Goal: Task Accomplishment & Management: Use online tool/utility

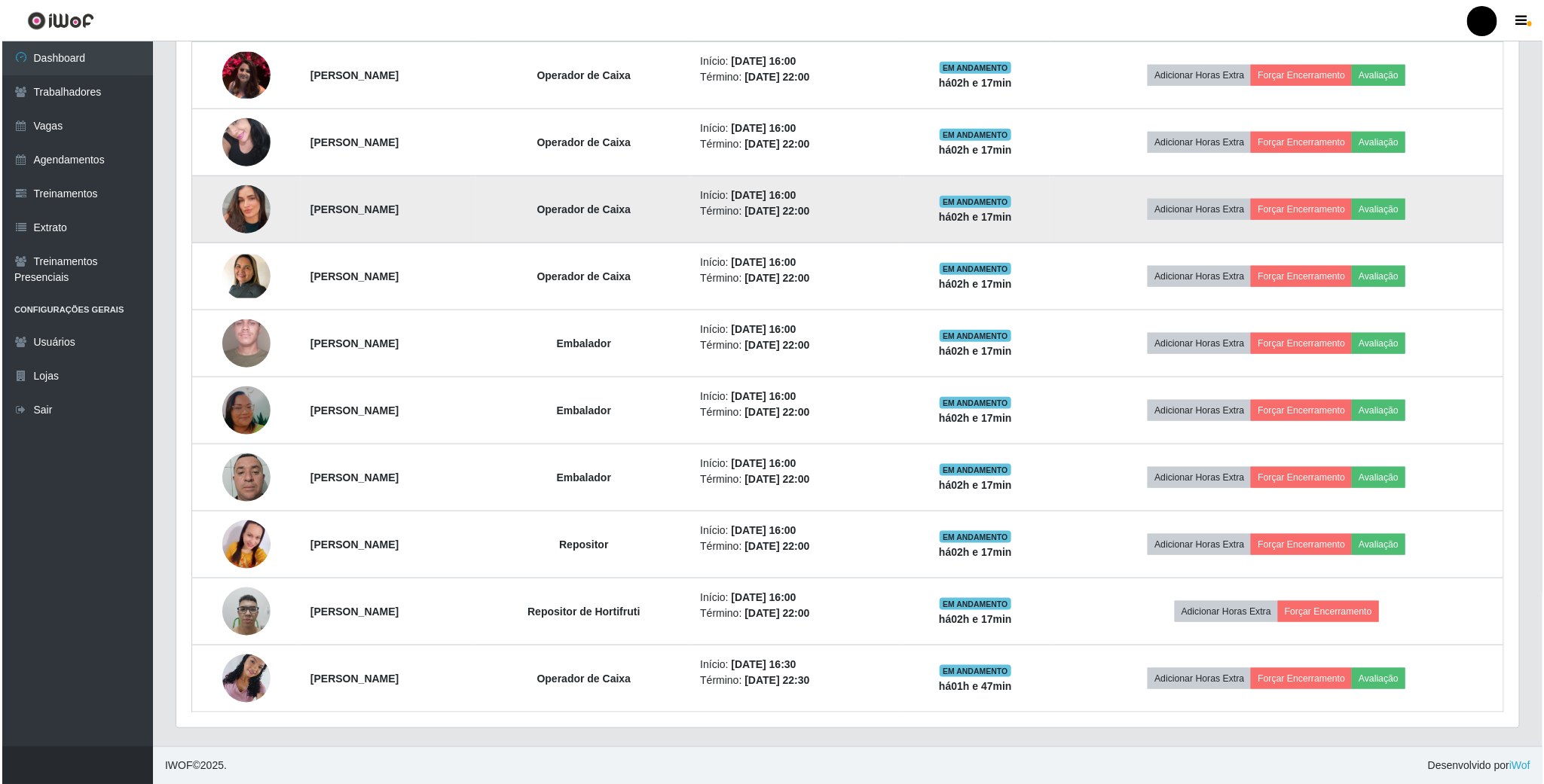
scroll to position [757, 0]
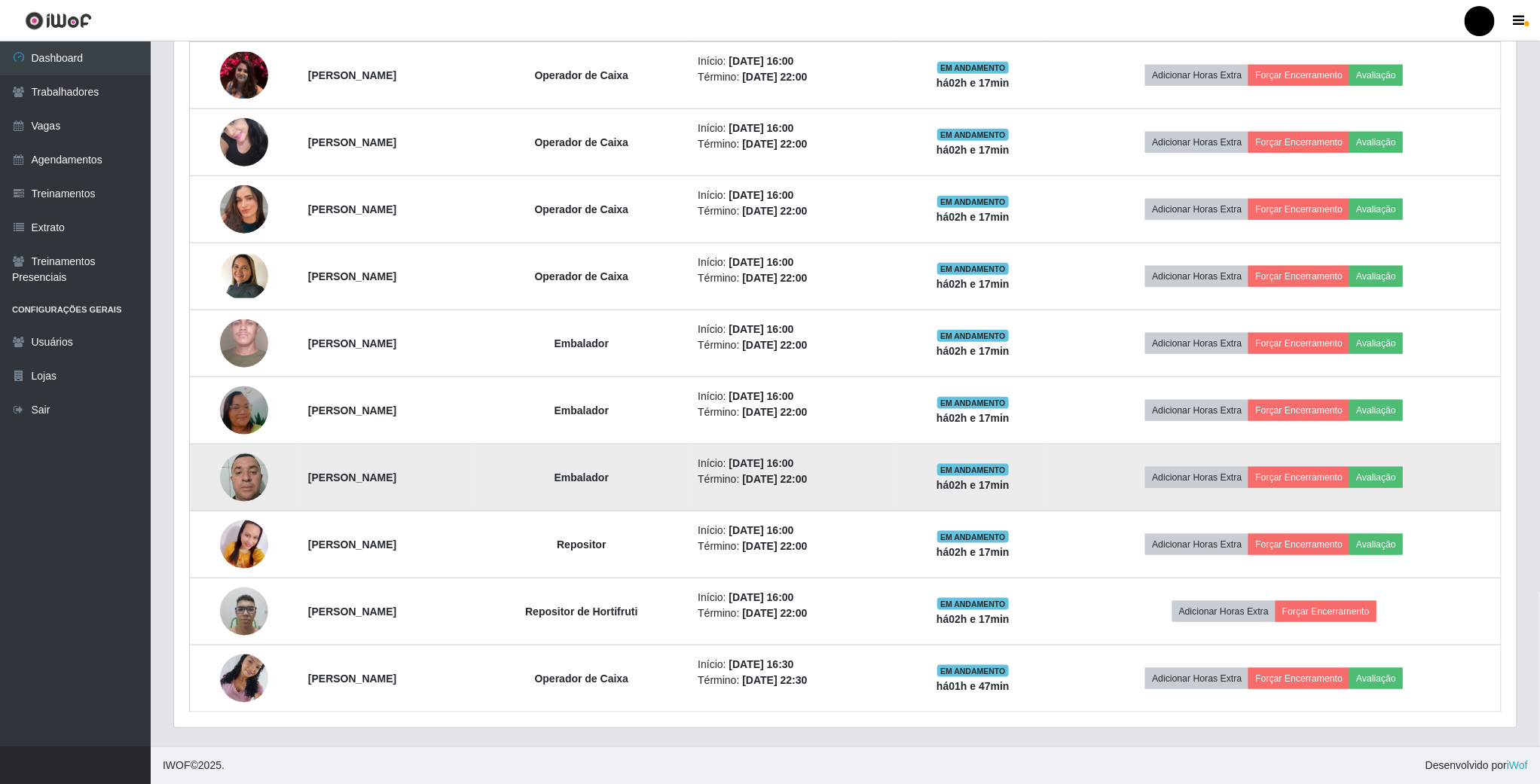
click at [234, 482] on img at bounding box center [244, 477] width 48 height 64
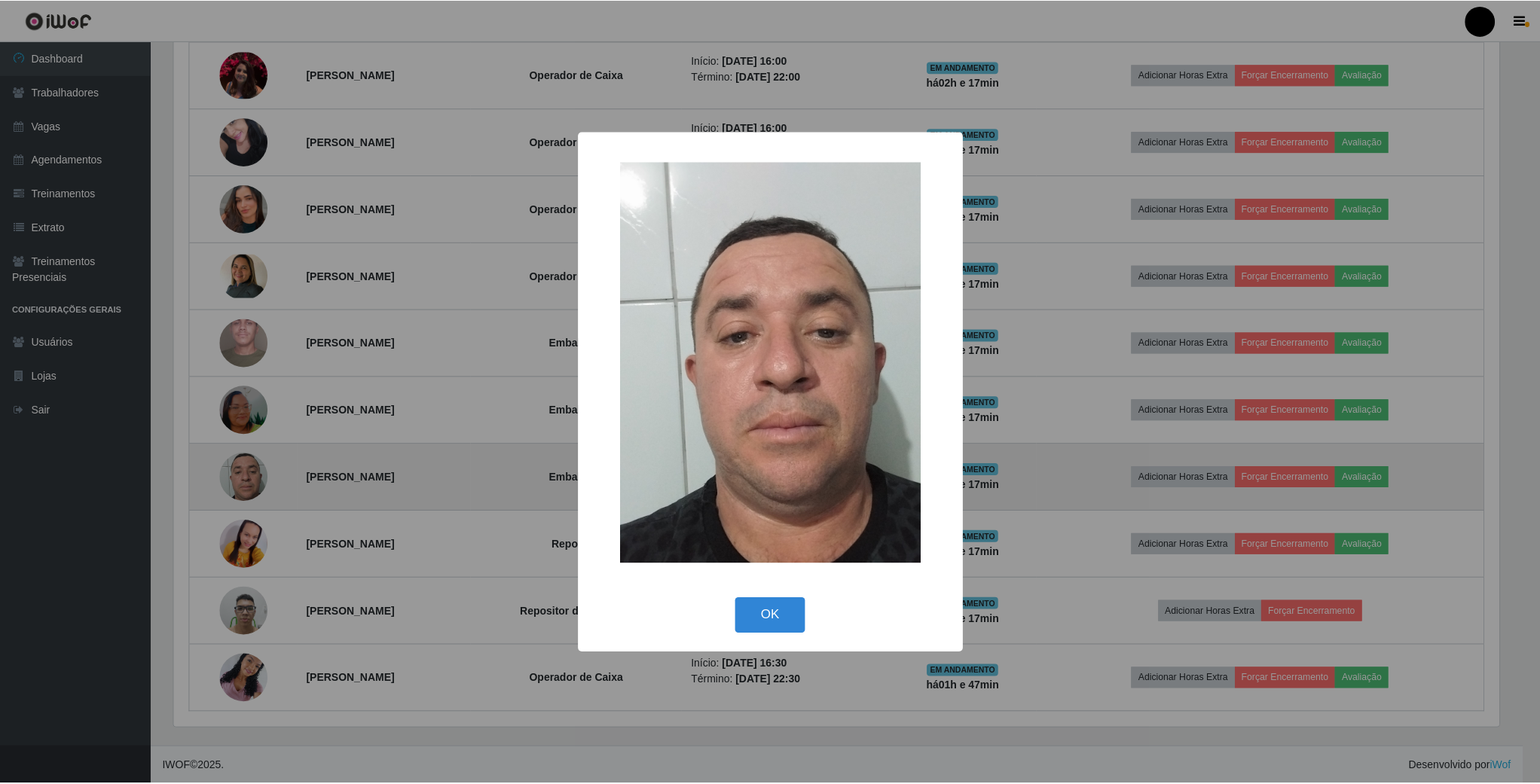
scroll to position [314, 1329]
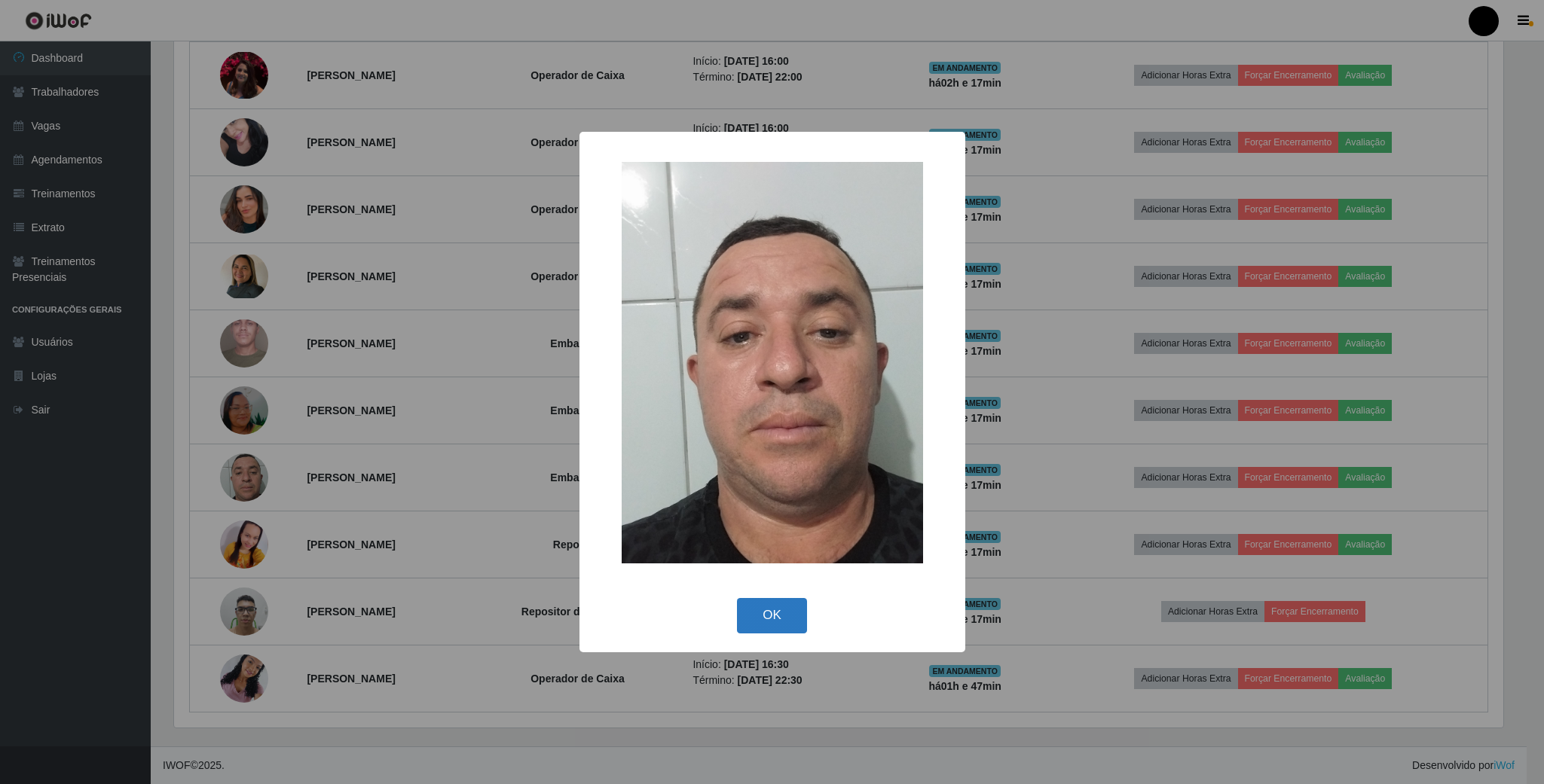
click at [781, 612] on button "OK" at bounding box center [772, 615] width 70 height 36
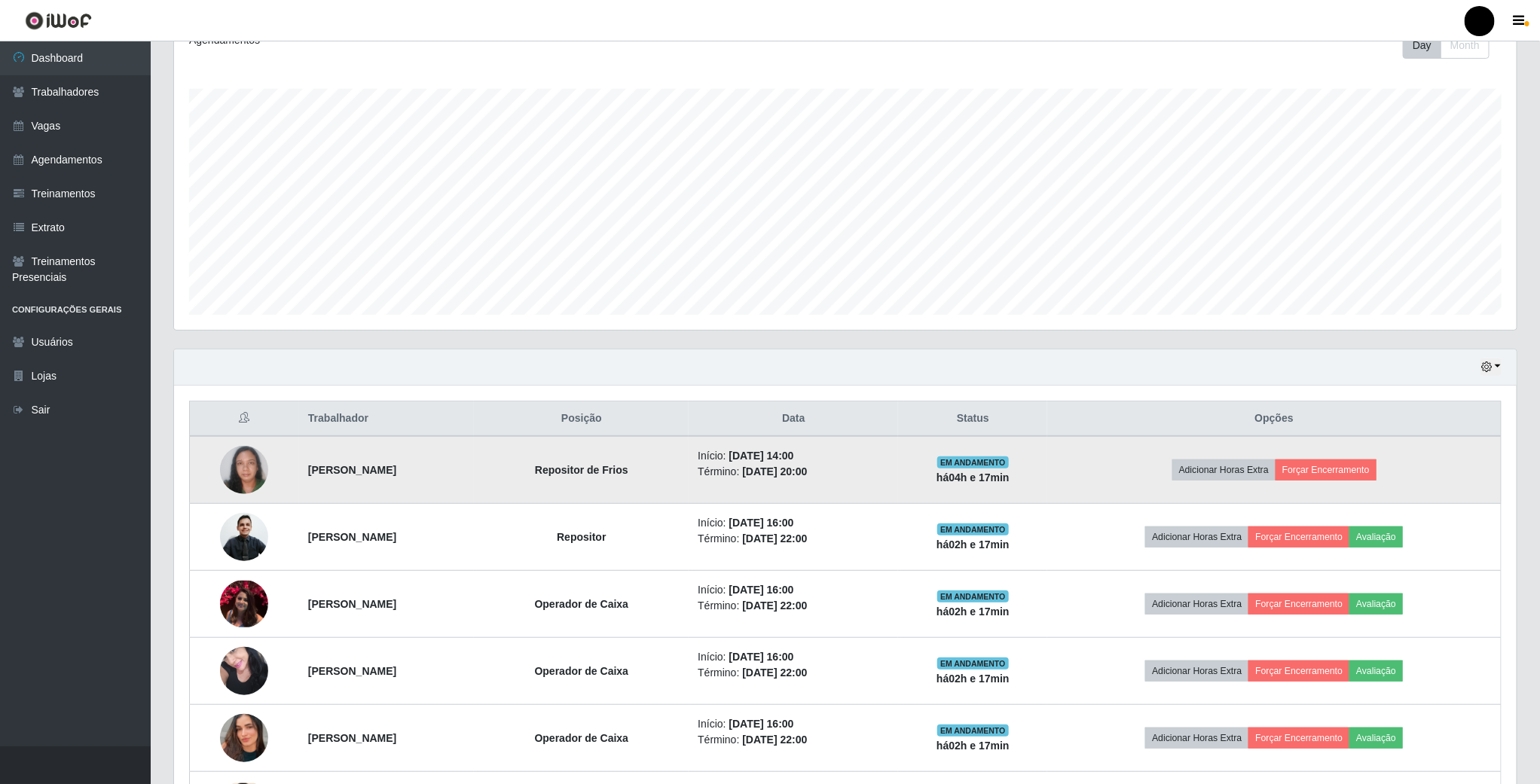
scroll to position [452, 0]
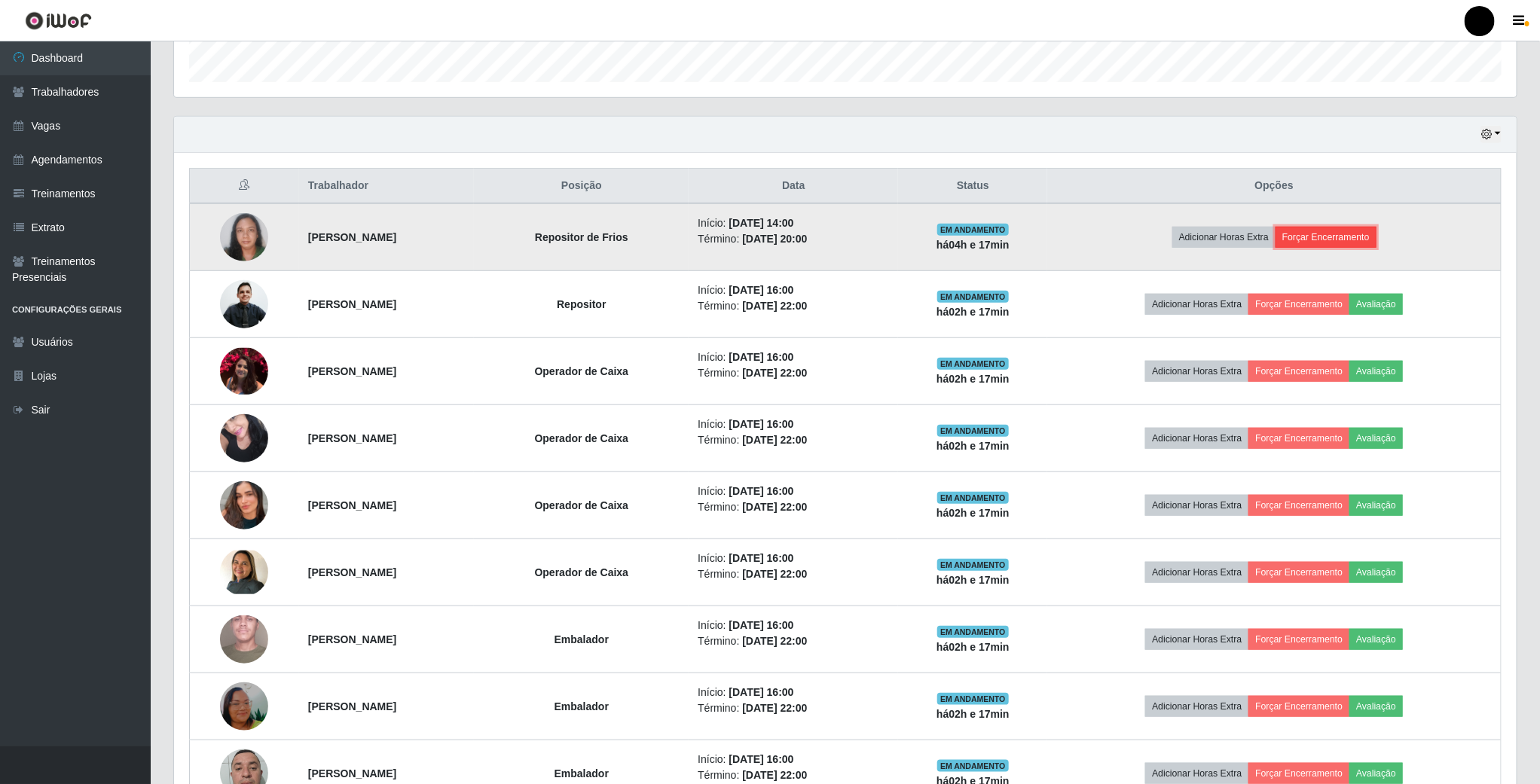
click at [1348, 240] on button "Forçar Encerramento" at bounding box center [1326, 237] width 101 height 21
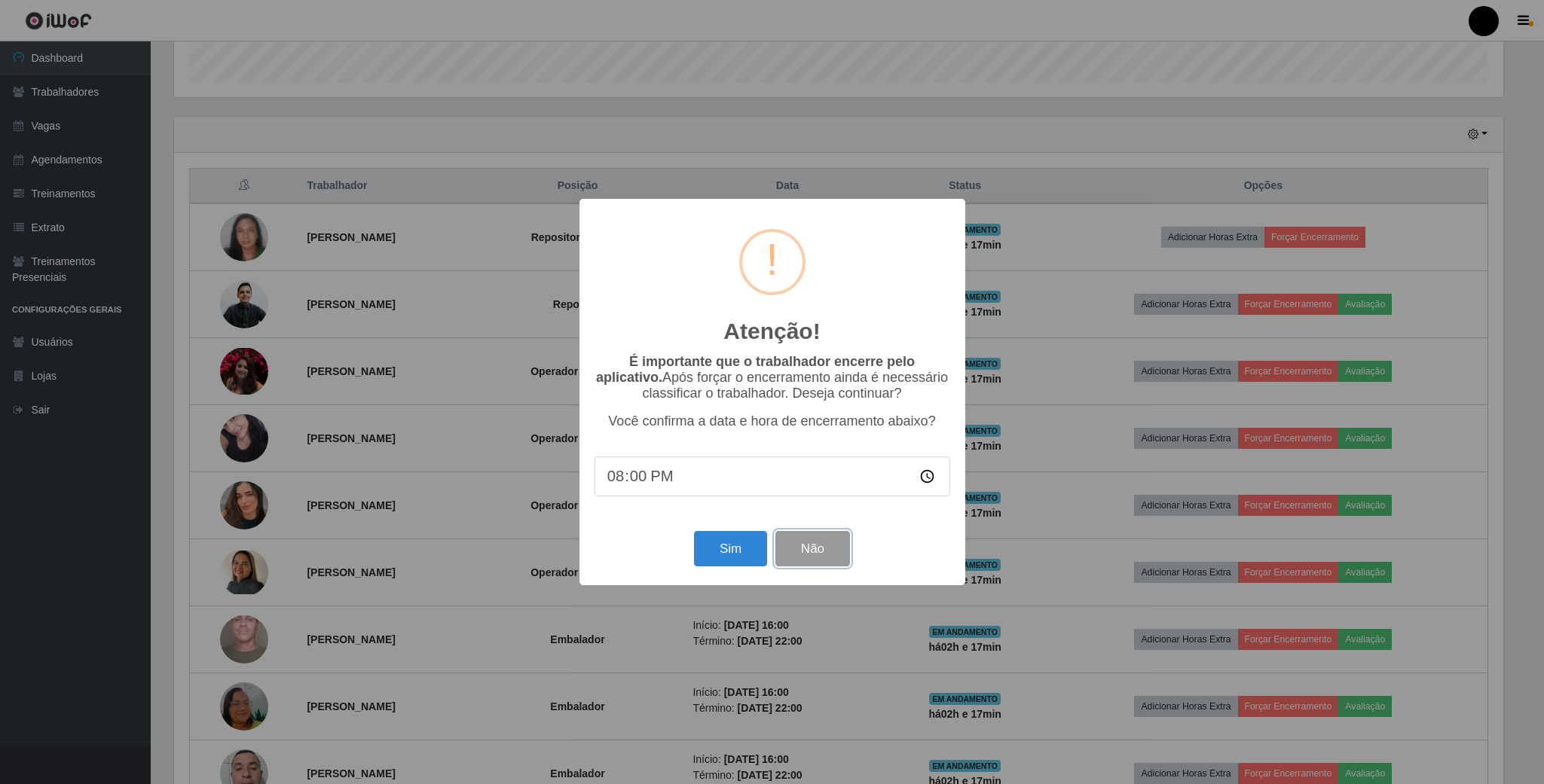
click at [808, 544] on button "Não" at bounding box center [812, 548] width 75 height 36
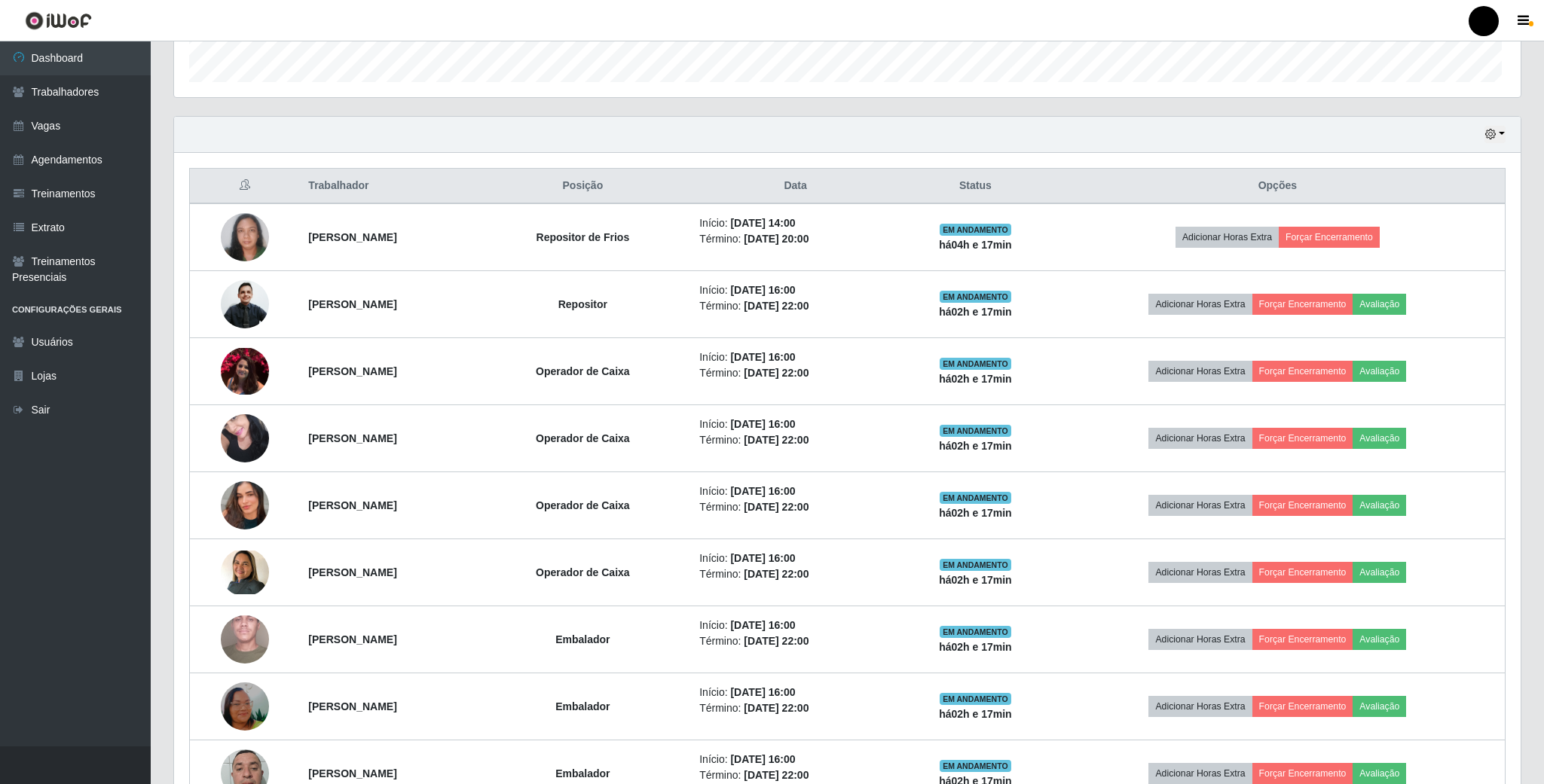
scroll to position [314, 1341]
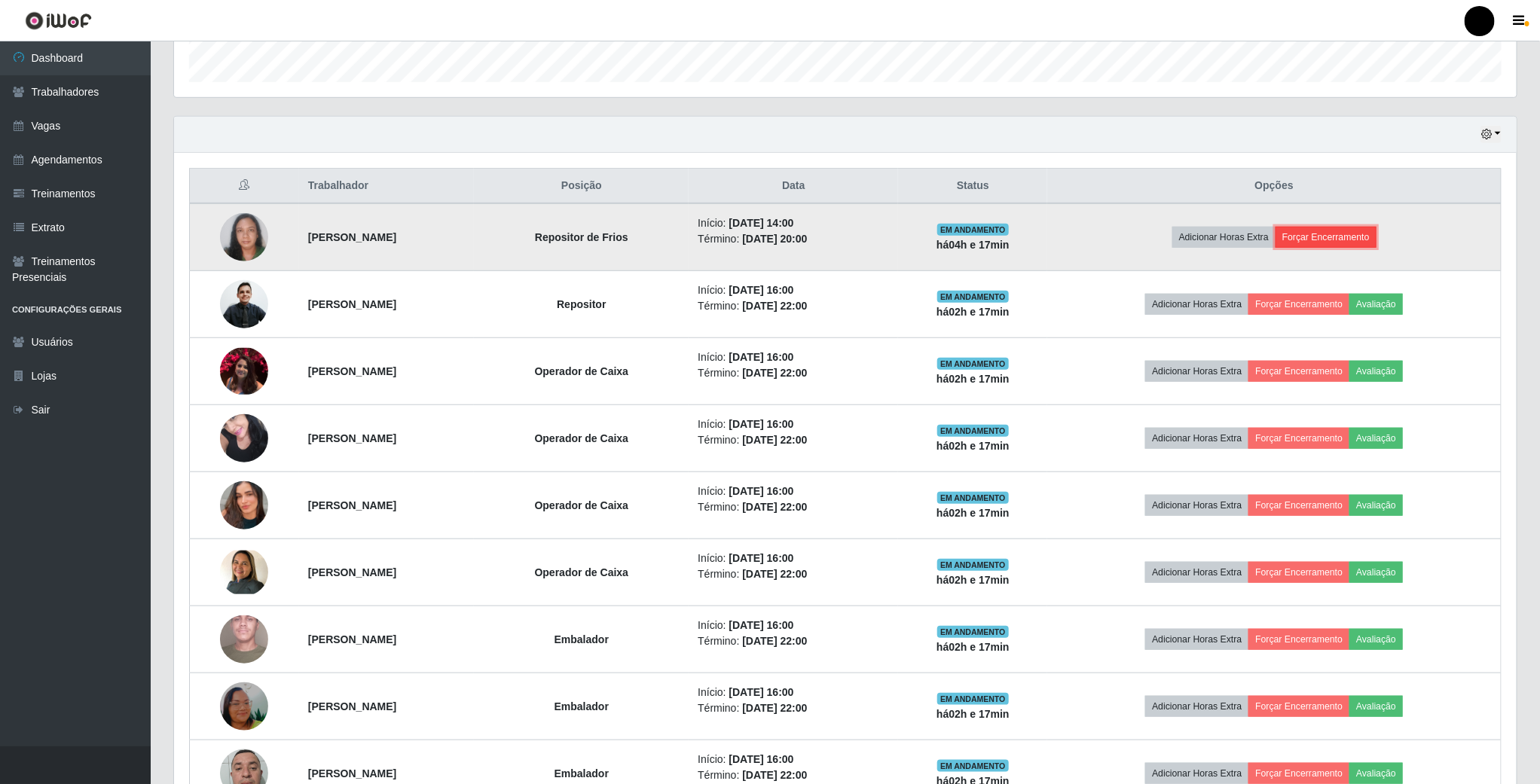
click at [1322, 245] on button "Forçar Encerramento" at bounding box center [1326, 237] width 101 height 21
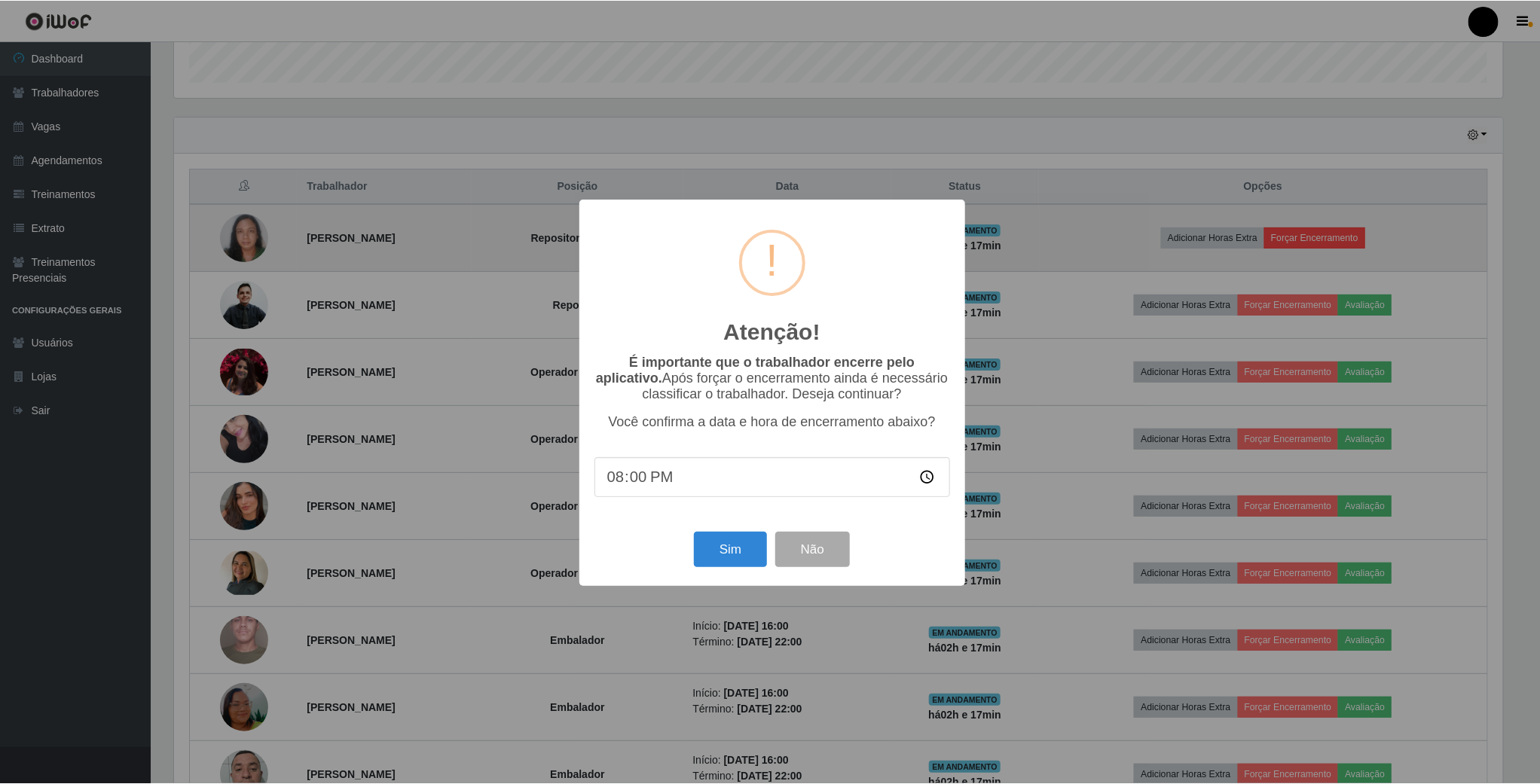
scroll to position [314, 1329]
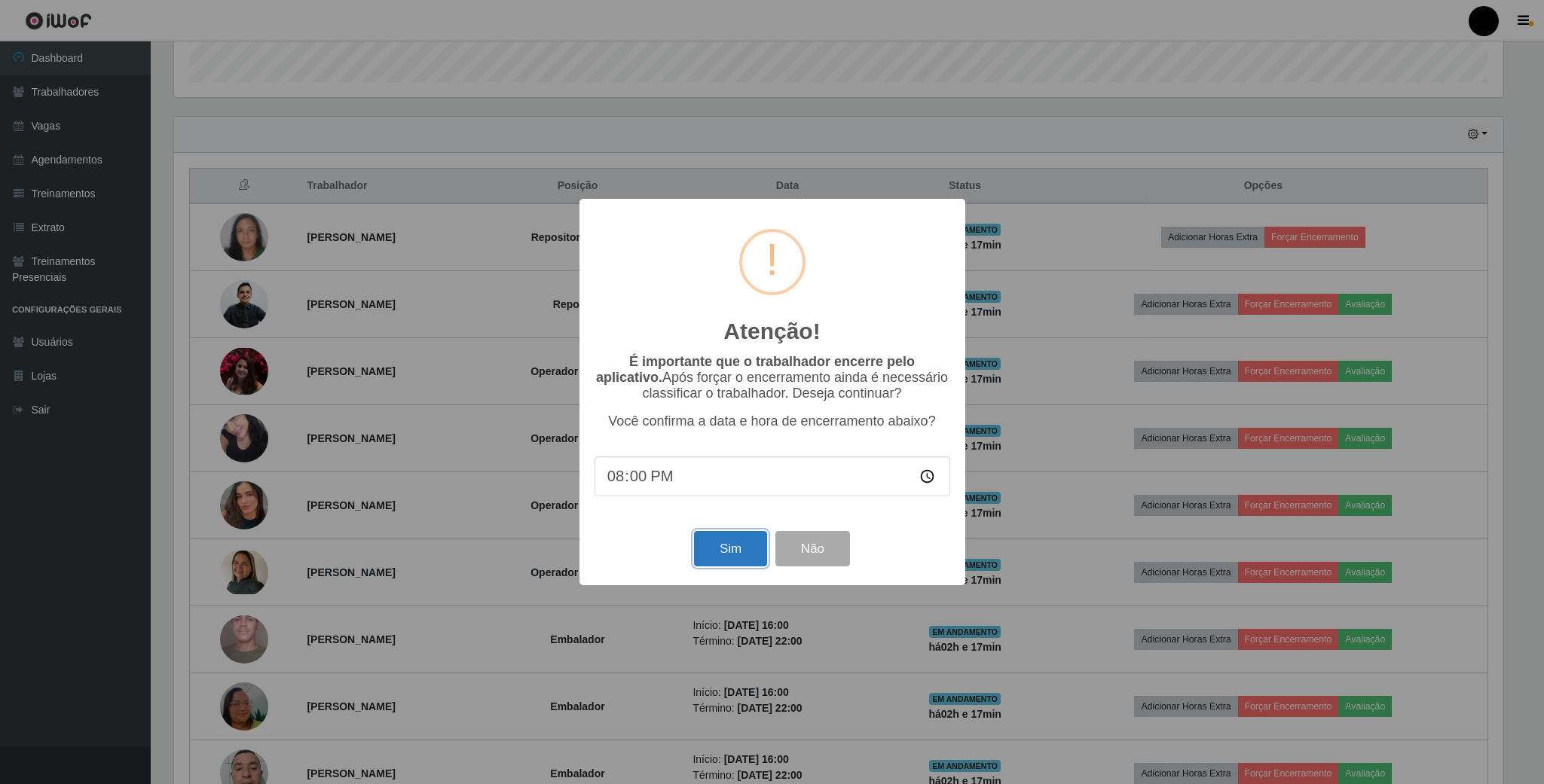
click at [735, 544] on button "Sim" at bounding box center [731, 548] width 73 height 36
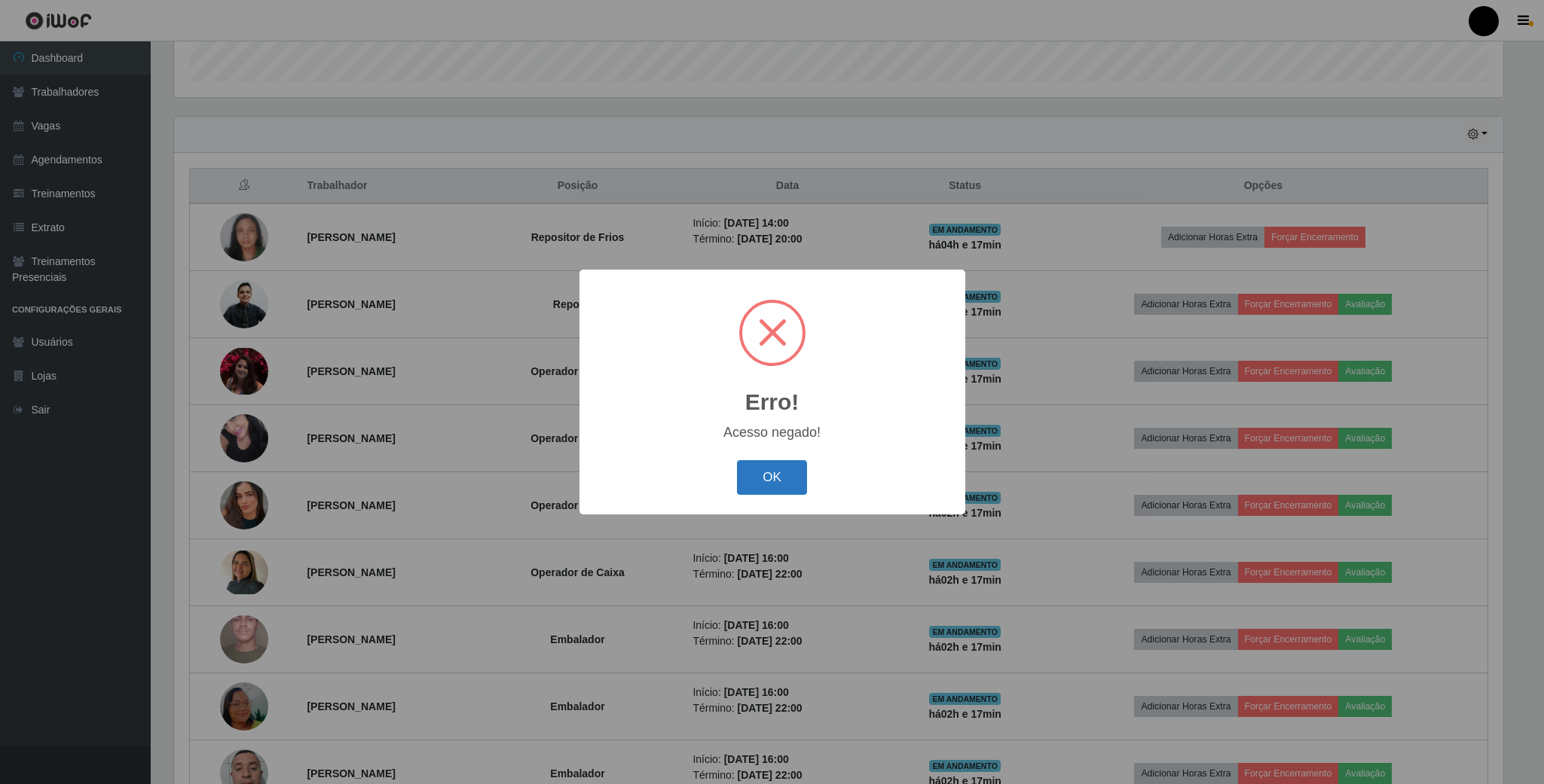
click at [760, 480] on button "OK" at bounding box center [772, 478] width 70 height 36
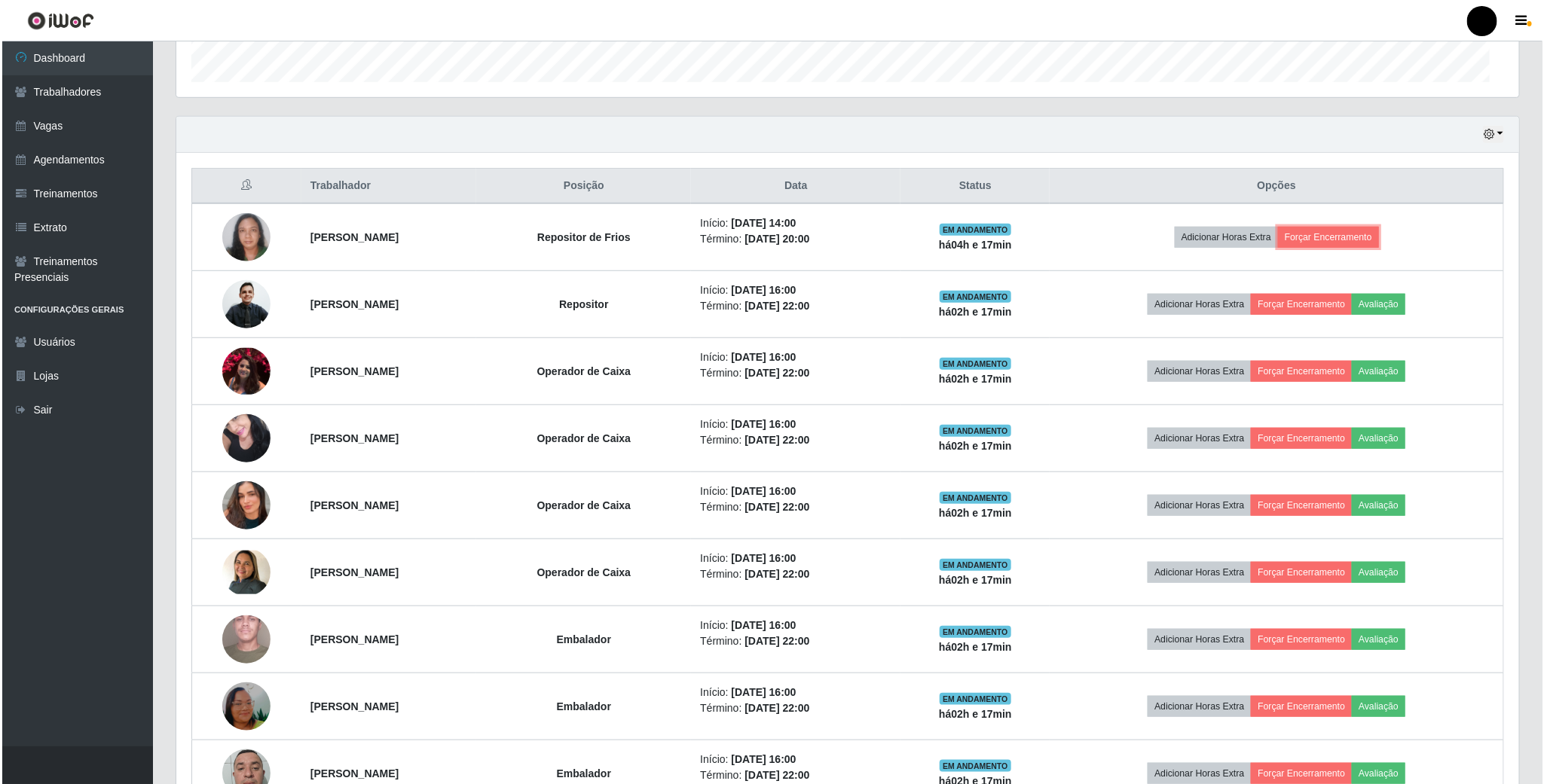
scroll to position [314, 1341]
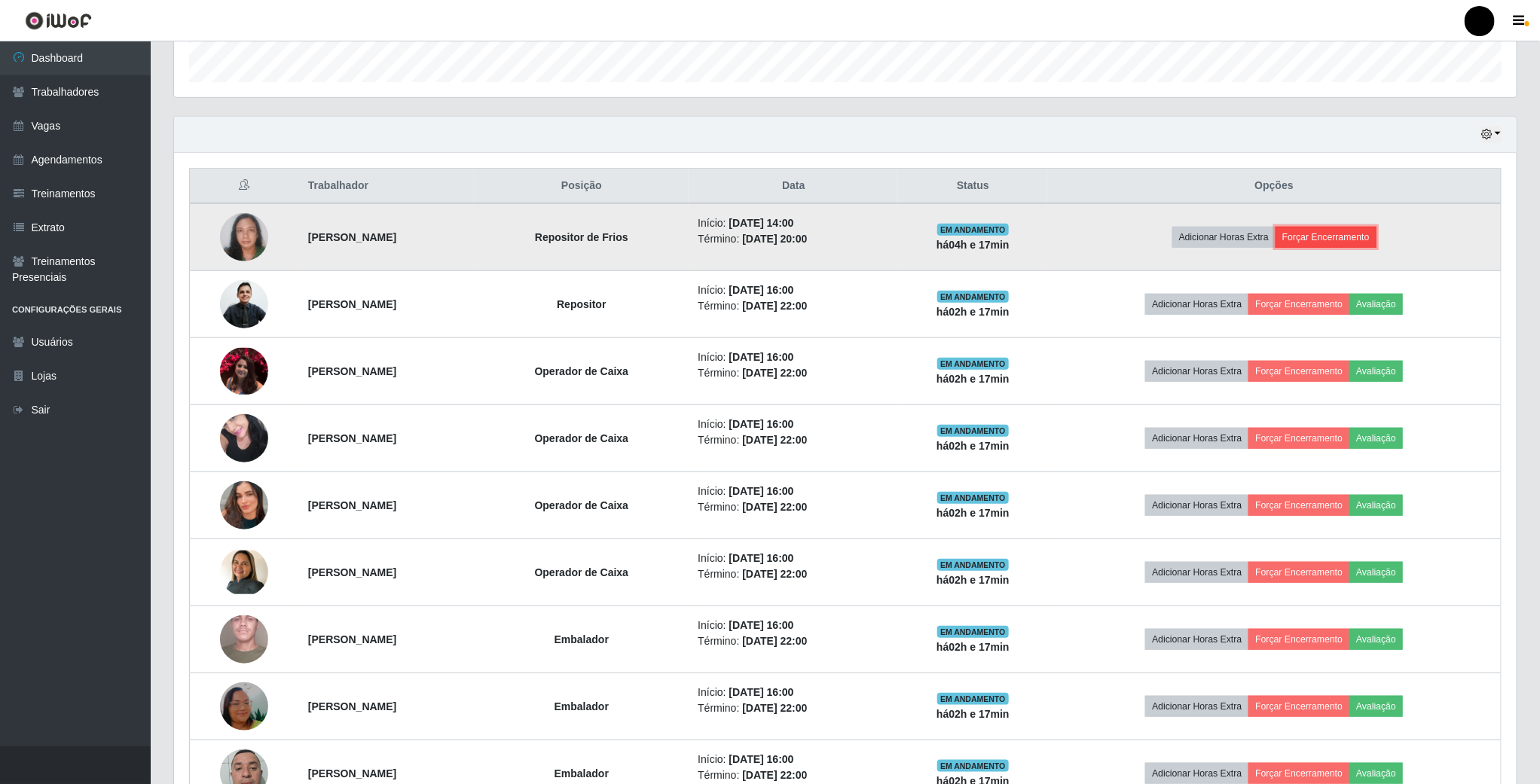
click at [1338, 237] on button "Forçar Encerramento" at bounding box center [1326, 237] width 101 height 21
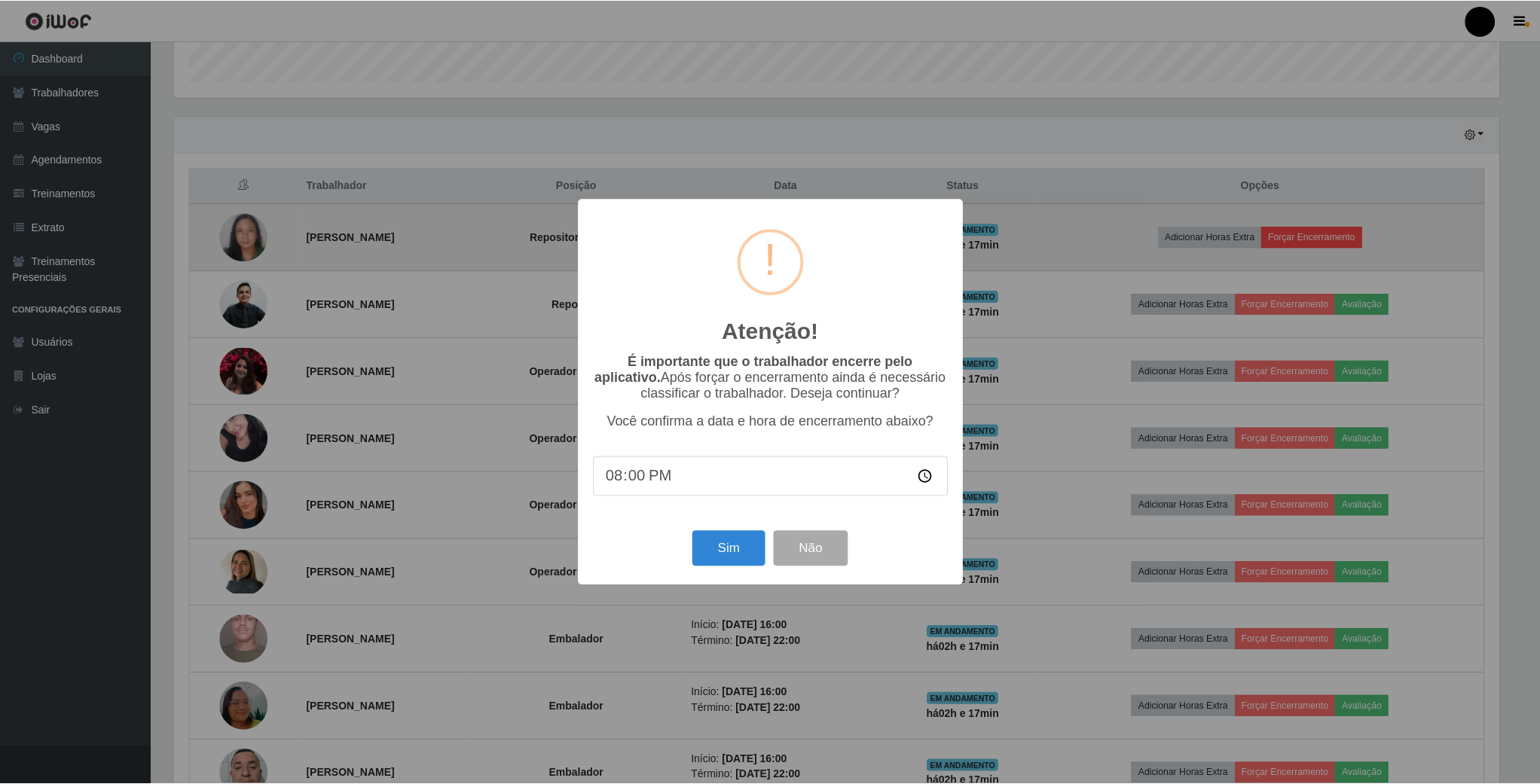
scroll to position [314, 1329]
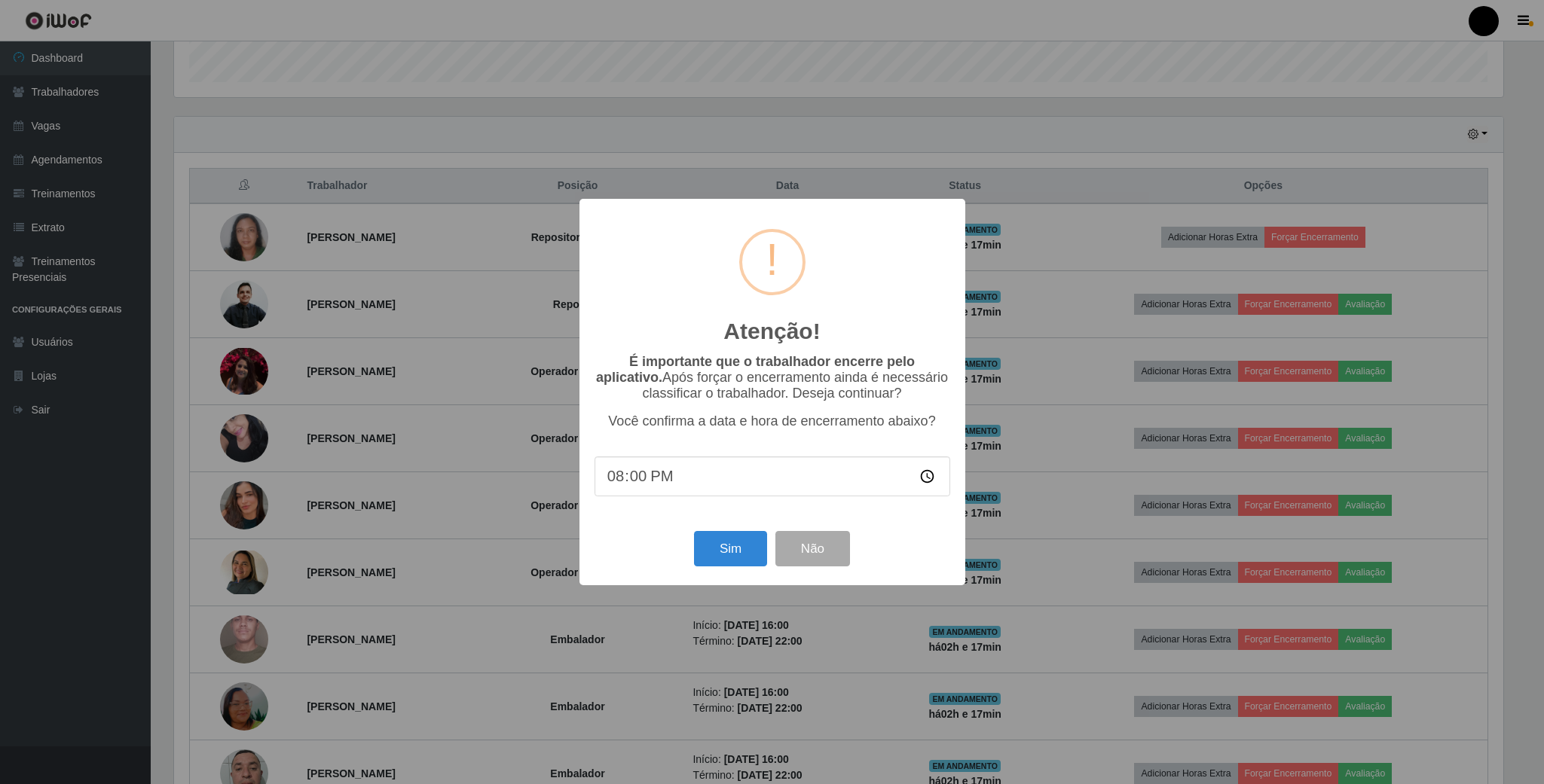
click at [688, 493] on input "20:00" at bounding box center [772, 476] width 356 height 40
click at [647, 471] on input "20:00" at bounding box center [772, 476] width 356 height 40
type input "20:07"
click at [760, 556] on button "Sim" at bounding box center [731, 548] width 73 height 36
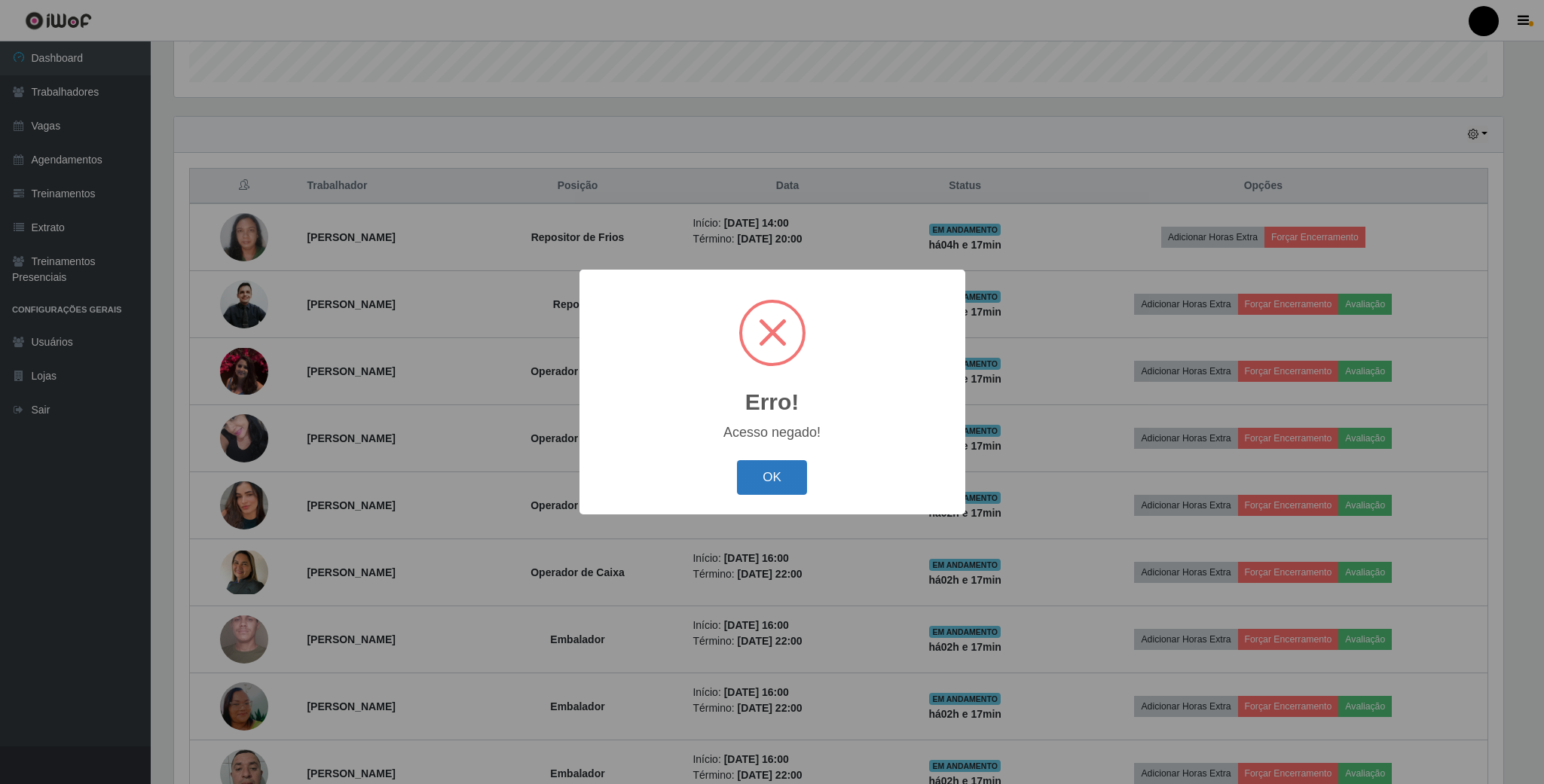
click at [782, 488] on button "OK" at bounding box center [772, 478] width 70 height 36
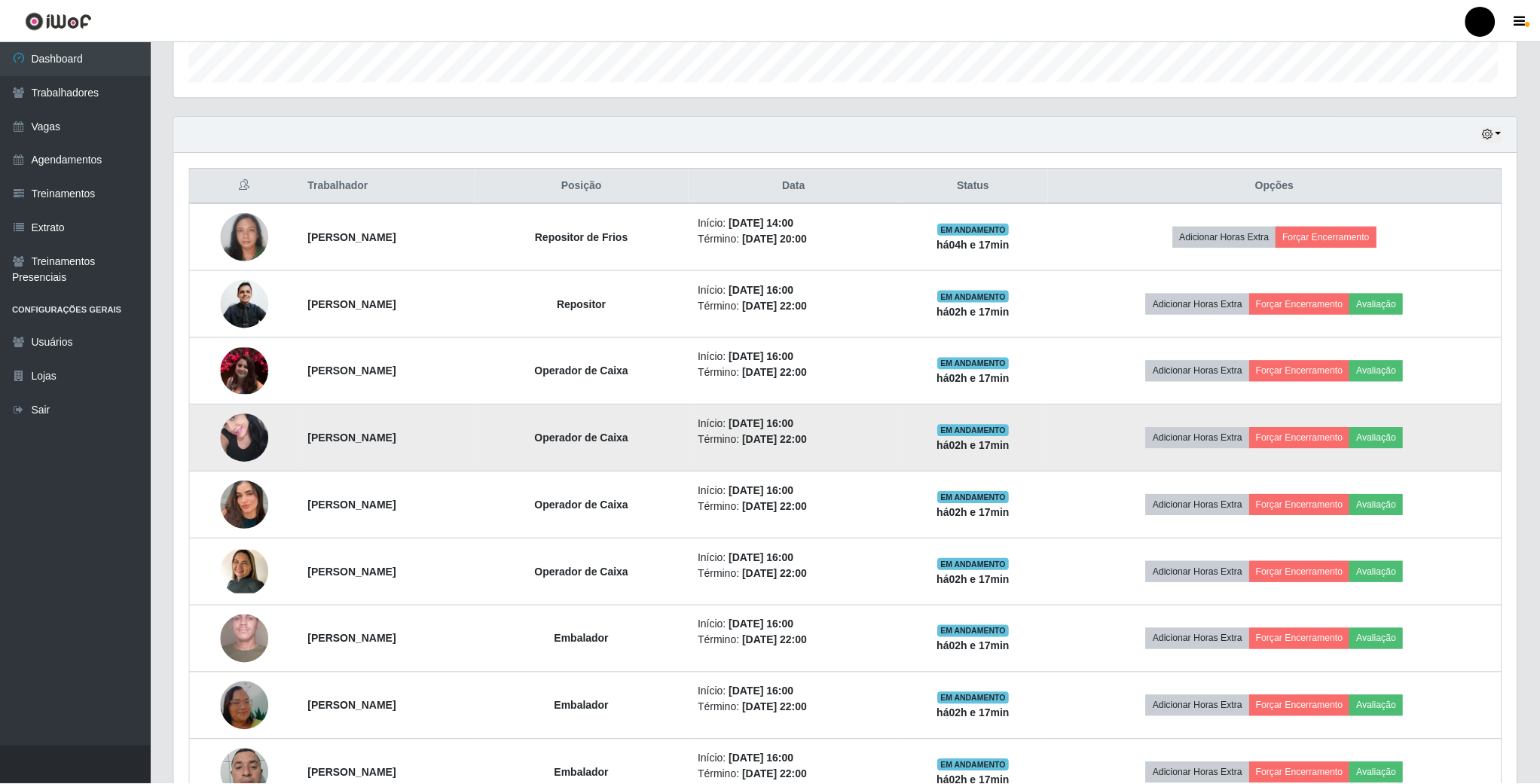
scroll to position [314, 1341]
